Goal: Task Accomplishment & Management: Manage account settings

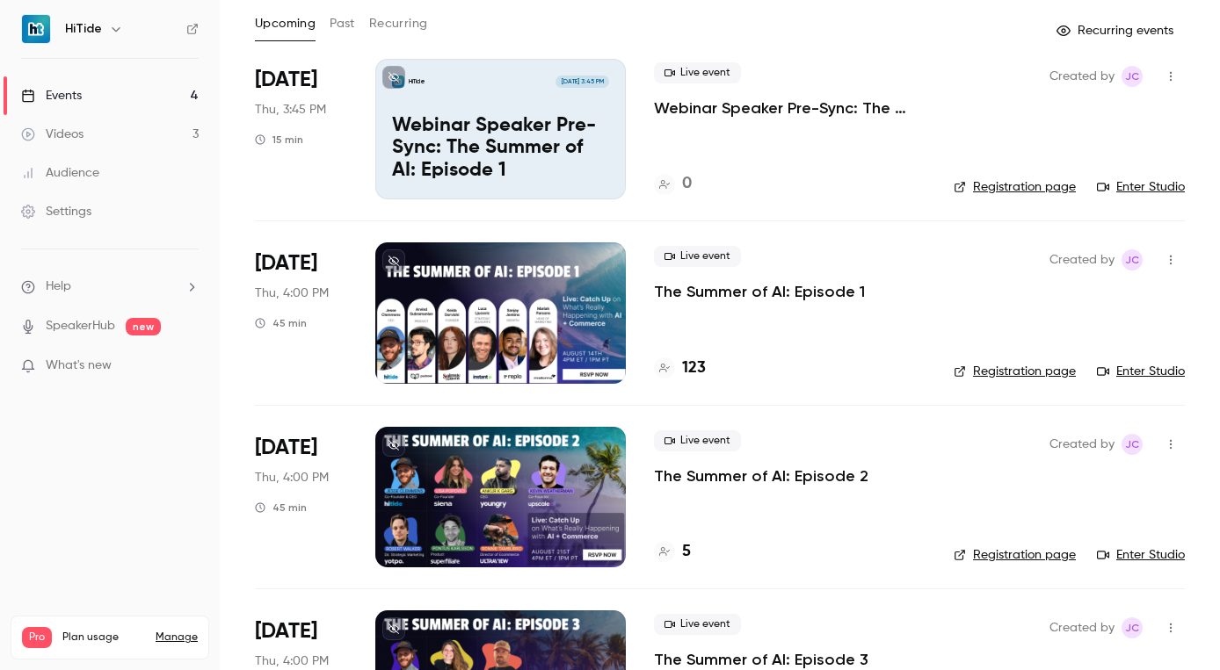
scroll to position [77, 0]
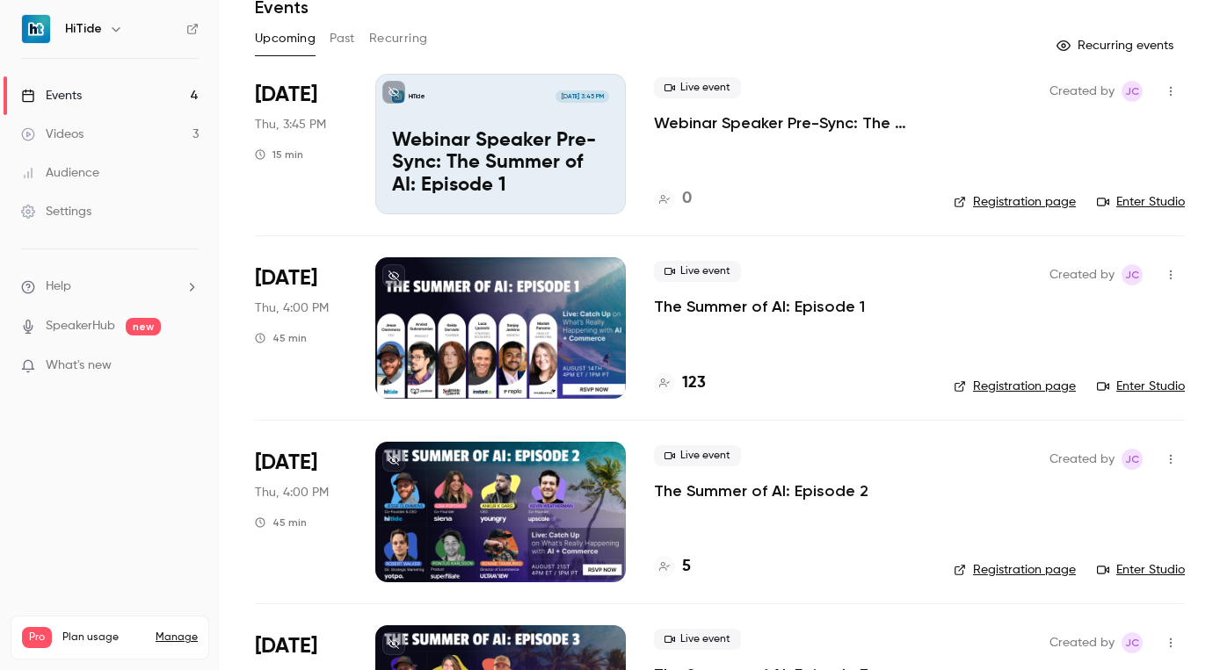
click at [539, 346] on div at bounding box center [500, 327] width 250 height 141
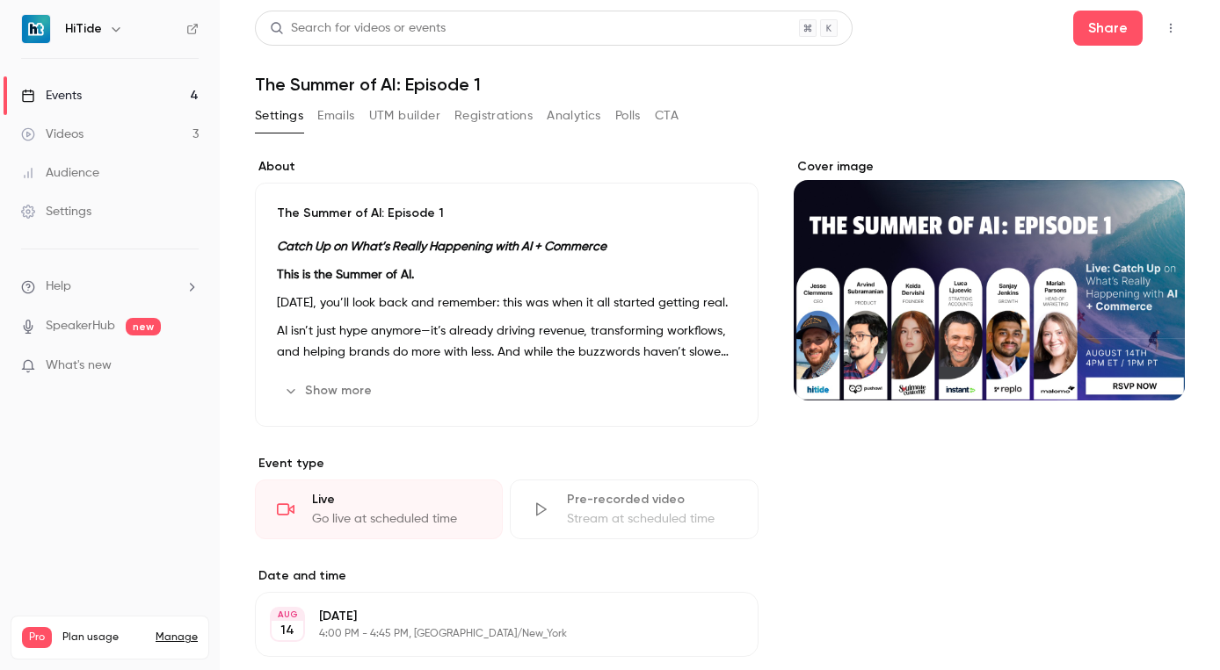
click at [490, 117] on button "Registrations" at bounding box center [493, 116] width 78 height 28
